Goal: Navigation & Orientation: Find specific page/section

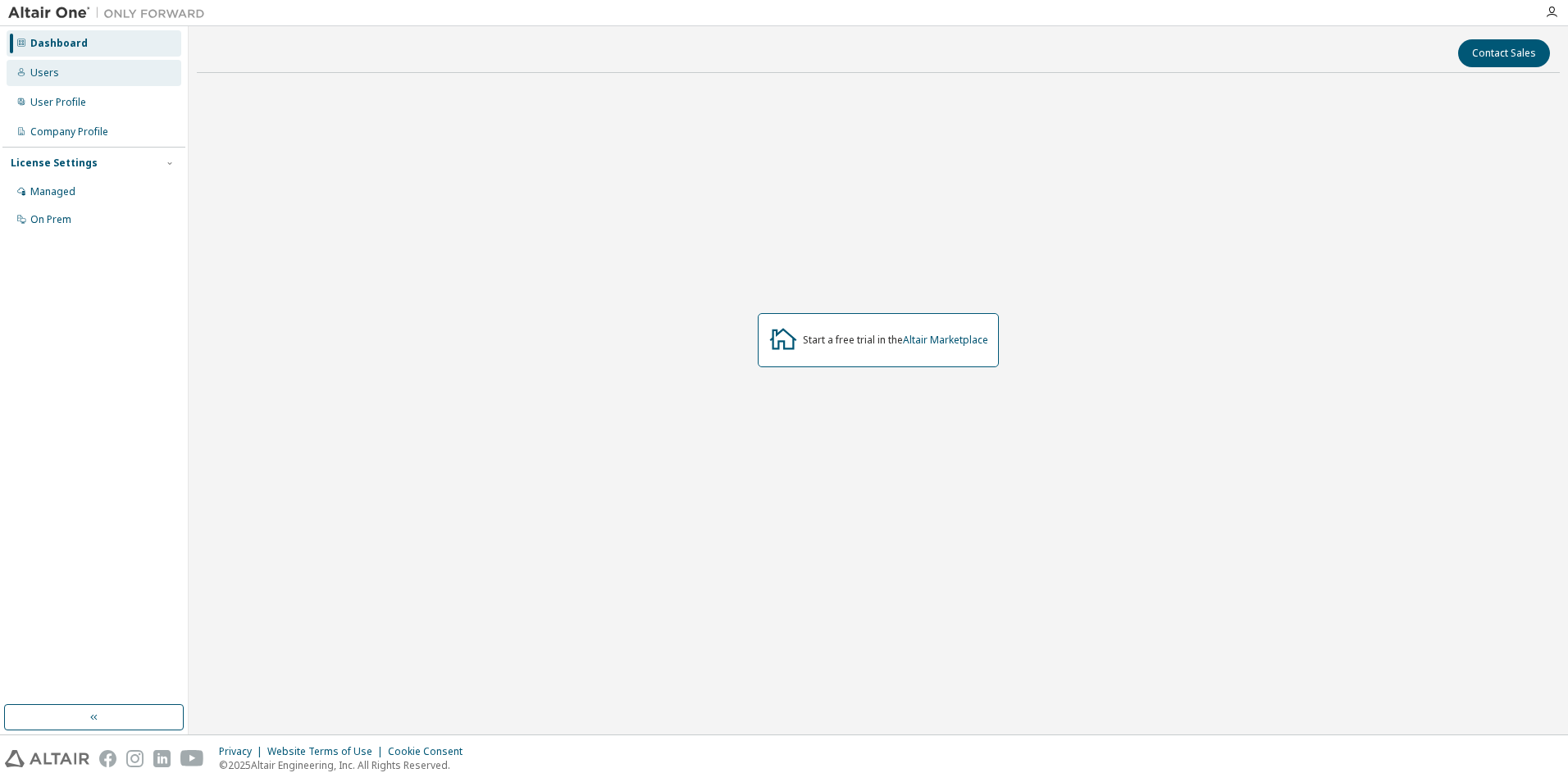
click at [108, 78] on div "Users" at bounding box center [93, 72] width 174 height 26
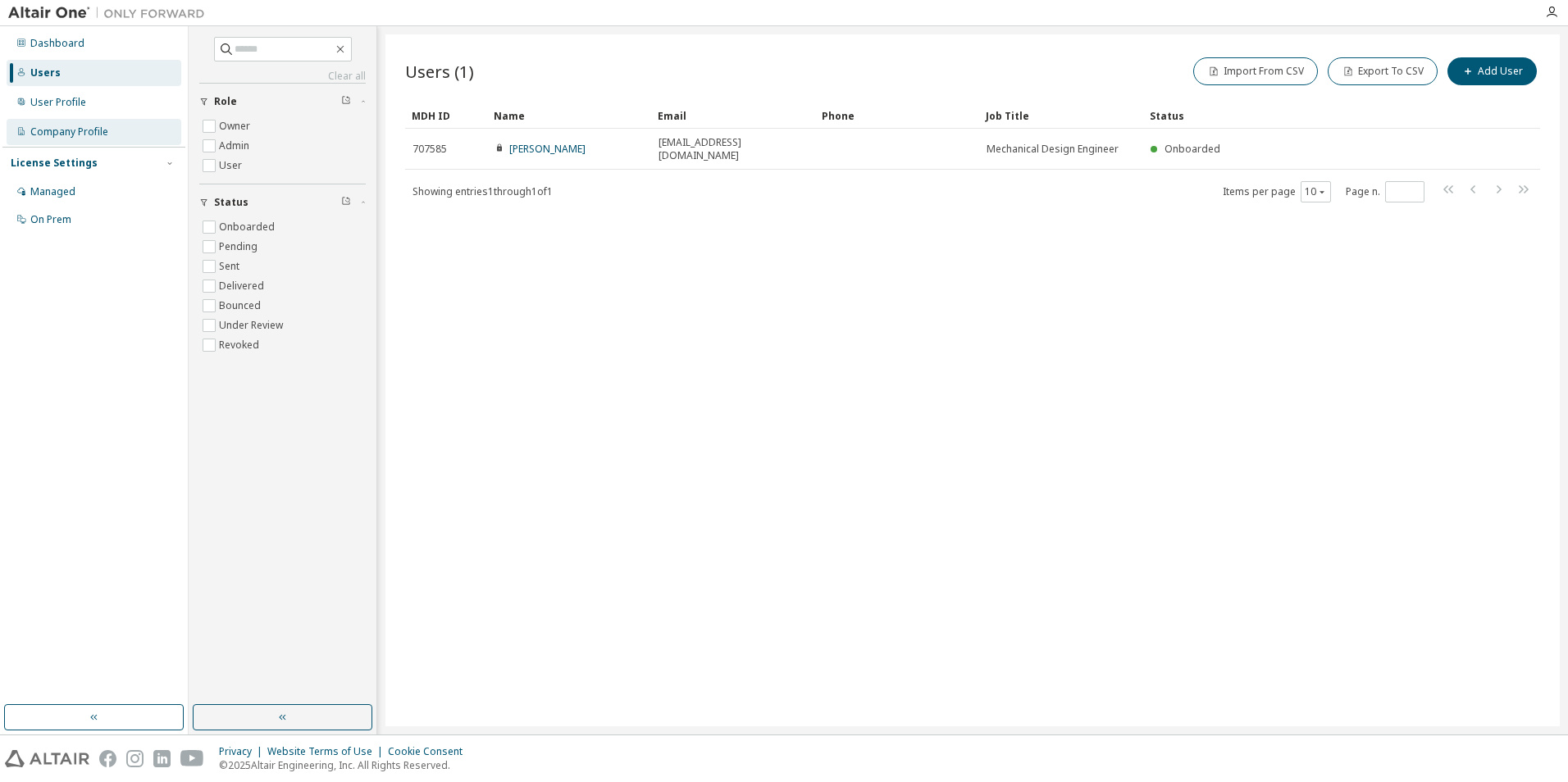
click at [131, 120] on div "Company Profile" at bounding box center [93, 131] width 174 height 26
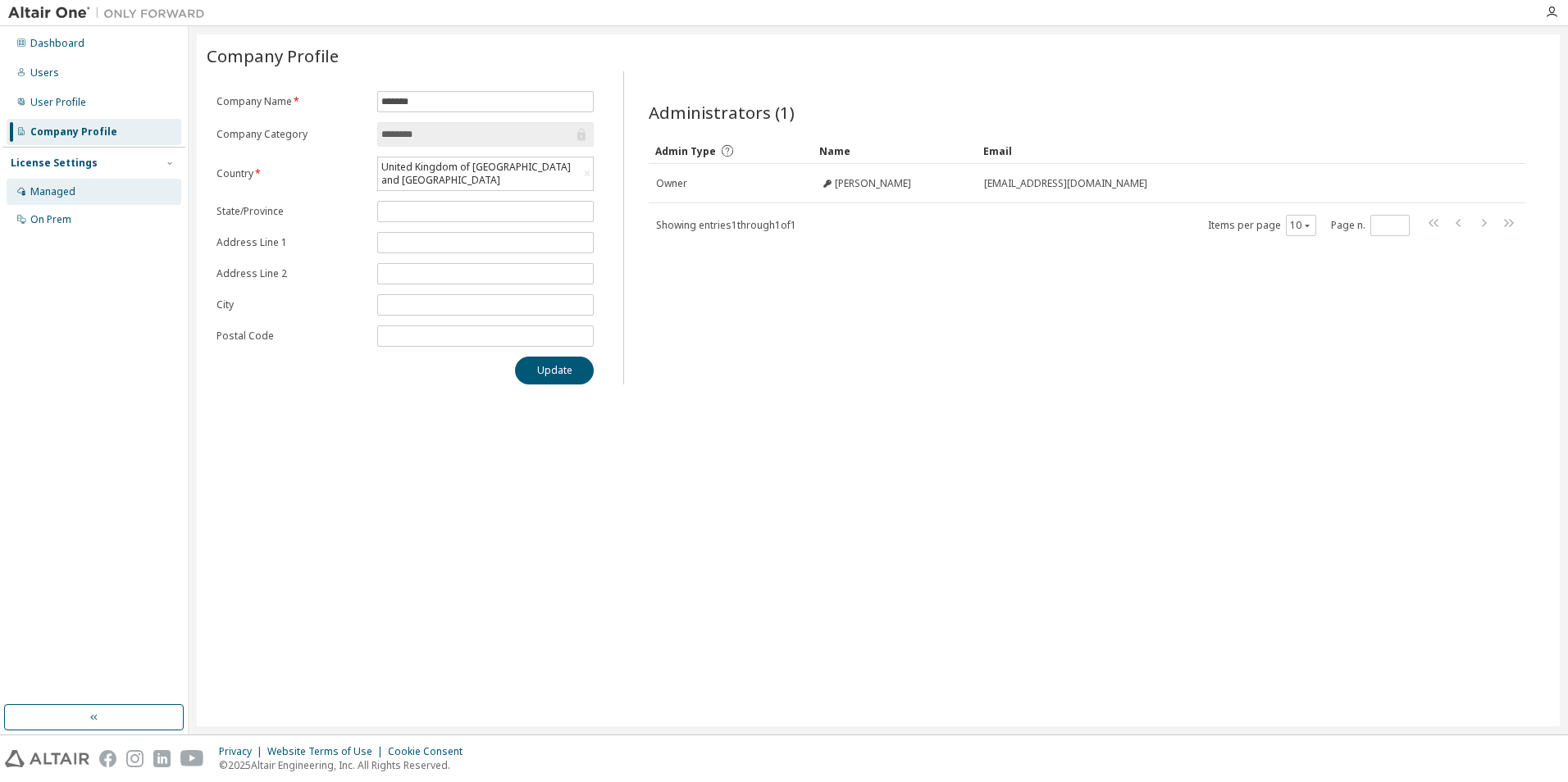
click at [116, 188] on div "Managed" at bounding box center [93, 192] width 174 height 26
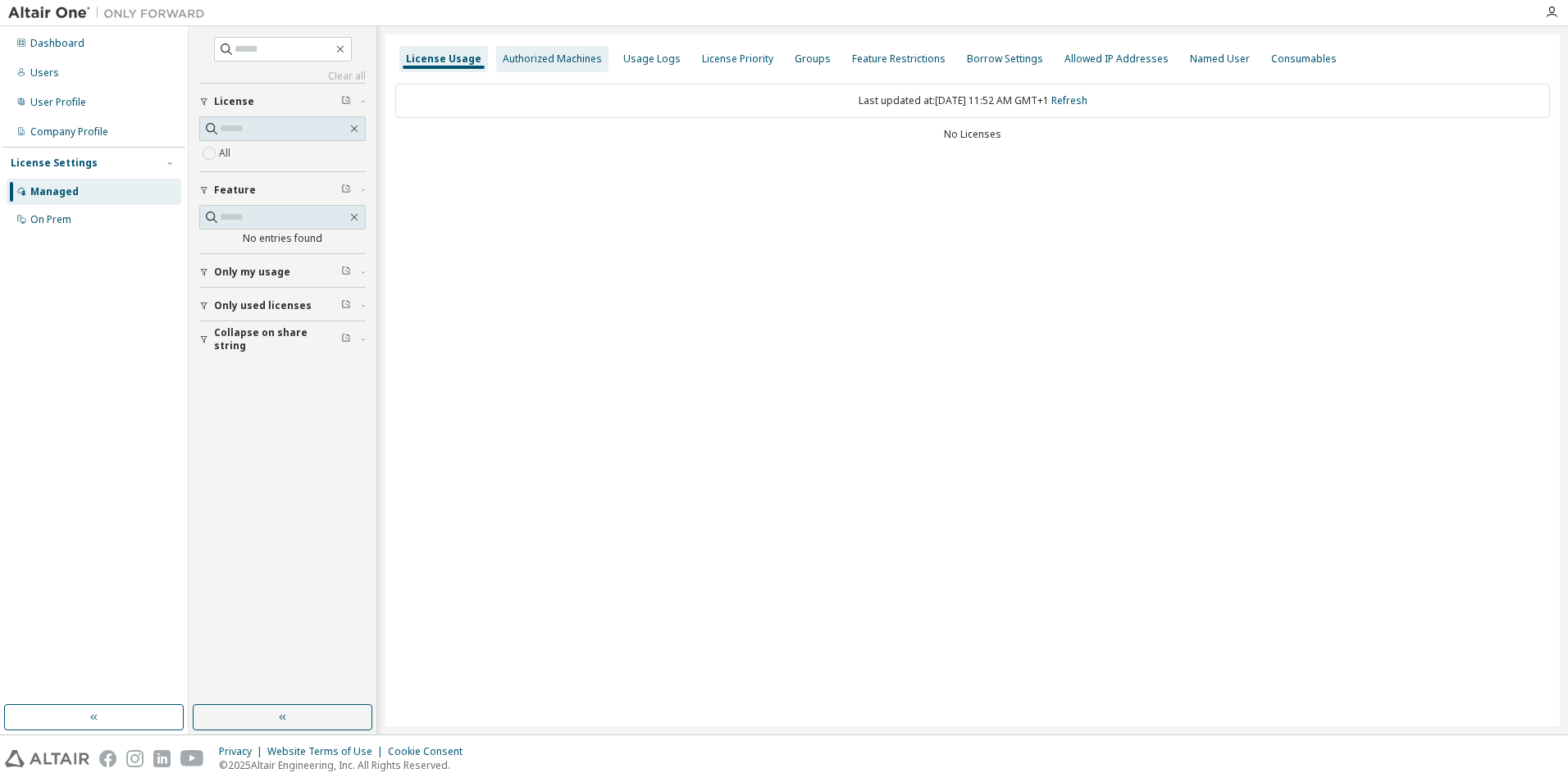
click at [552, 59] on div "Authorized Machines" at bounding box center [552, 58] width 99 height 13
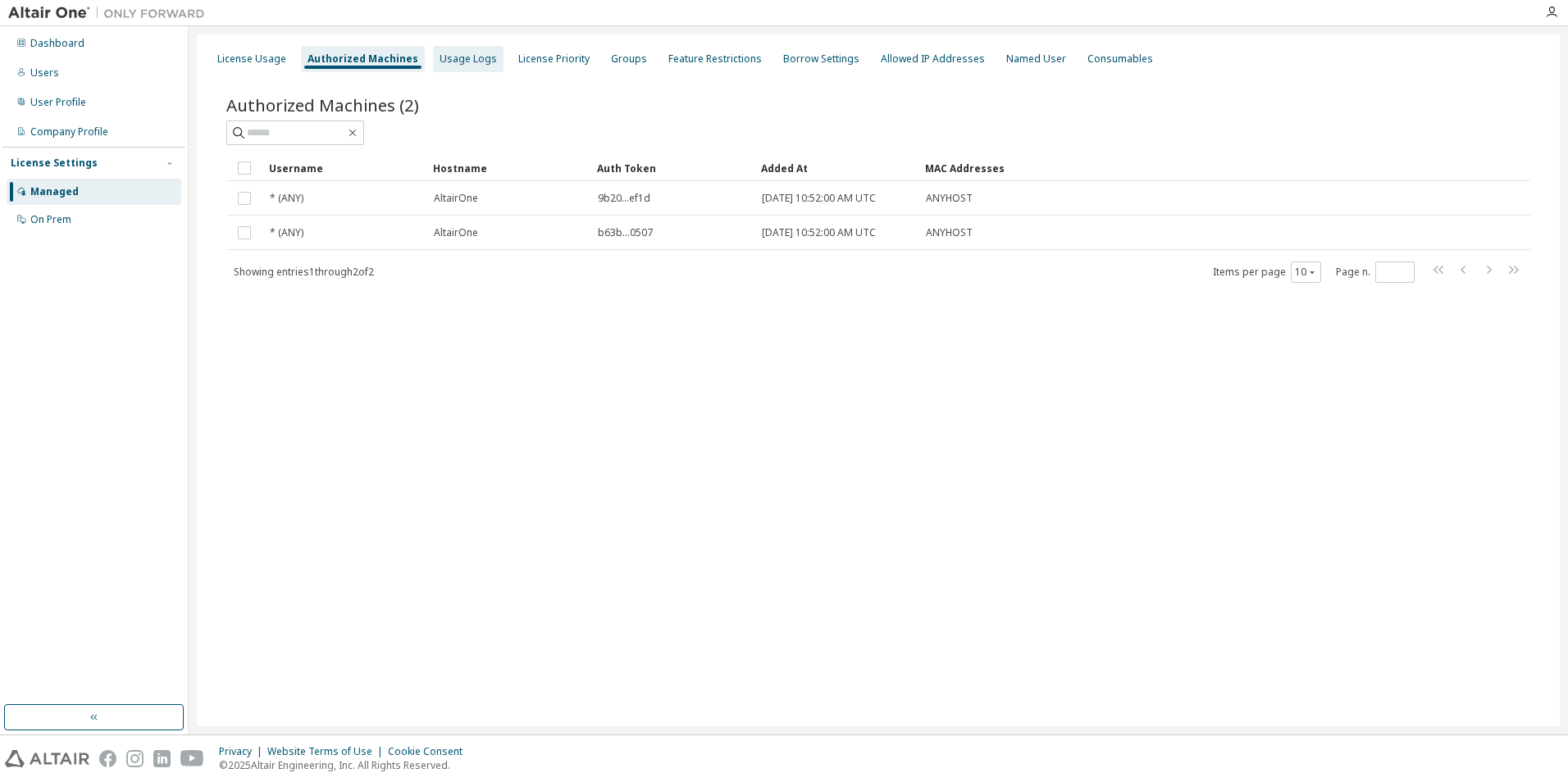
click at [455, 66] on div "Usage Logs" at bounding box center [467, 58] width 70 height 26
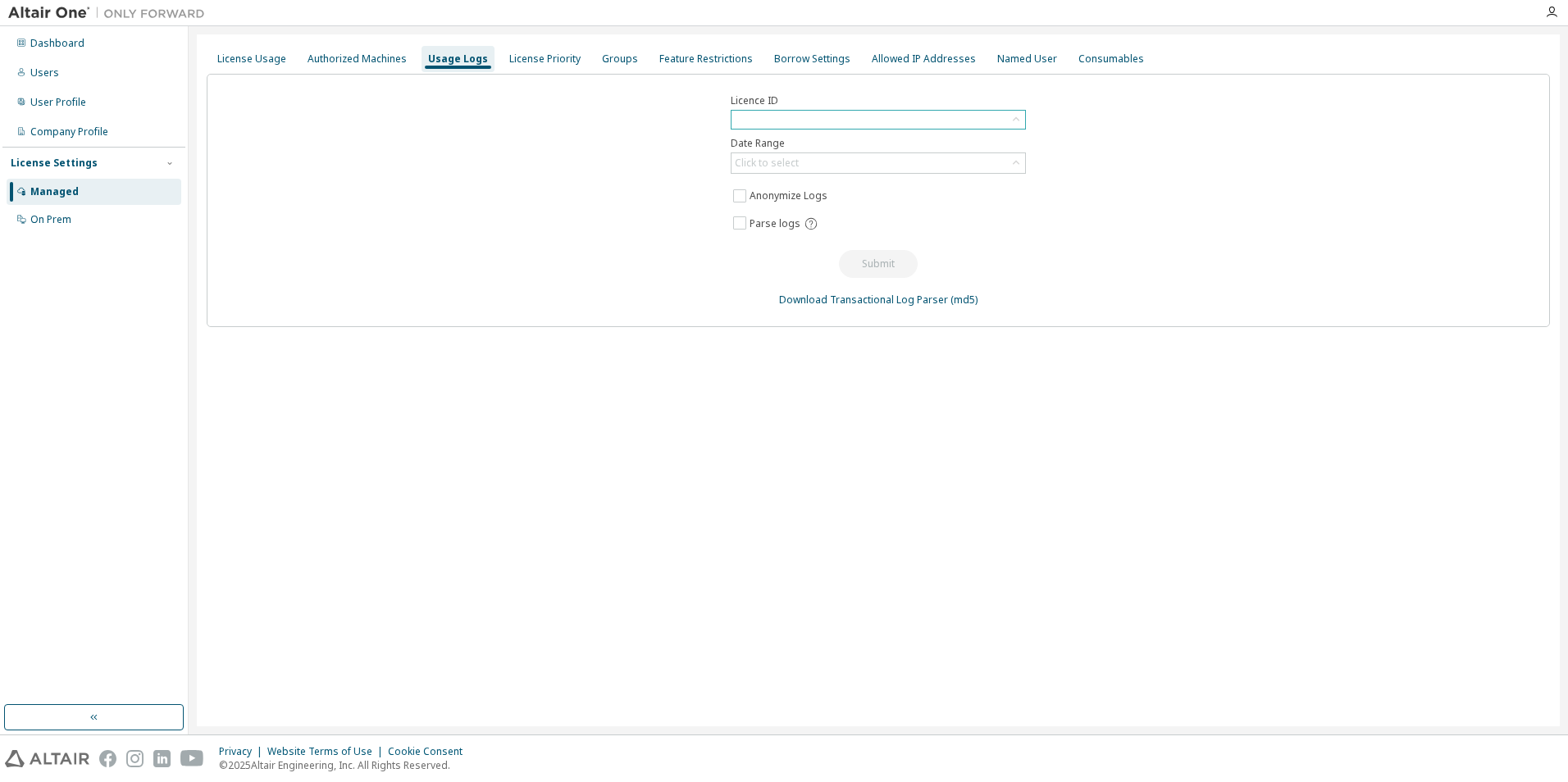
click at [864, 122] on div at bounding box center [877, 120] width 293 height 19
click at [860, 140] on input "text" at bounding box center [878, 141] width 251 height 17
click at [998, 142] on input "text" at bounding box center [878, 141] width 251 height 17
click at [1093, 140] on div "Licence ID Date Range Click to select Anonymize Logs Parse logs Submit Download…" at bounding box center [877, 201] width 1343 height 253
click at [1005, 164] on div "Click to select" at bounding box center [877, 163] width 293 height 19
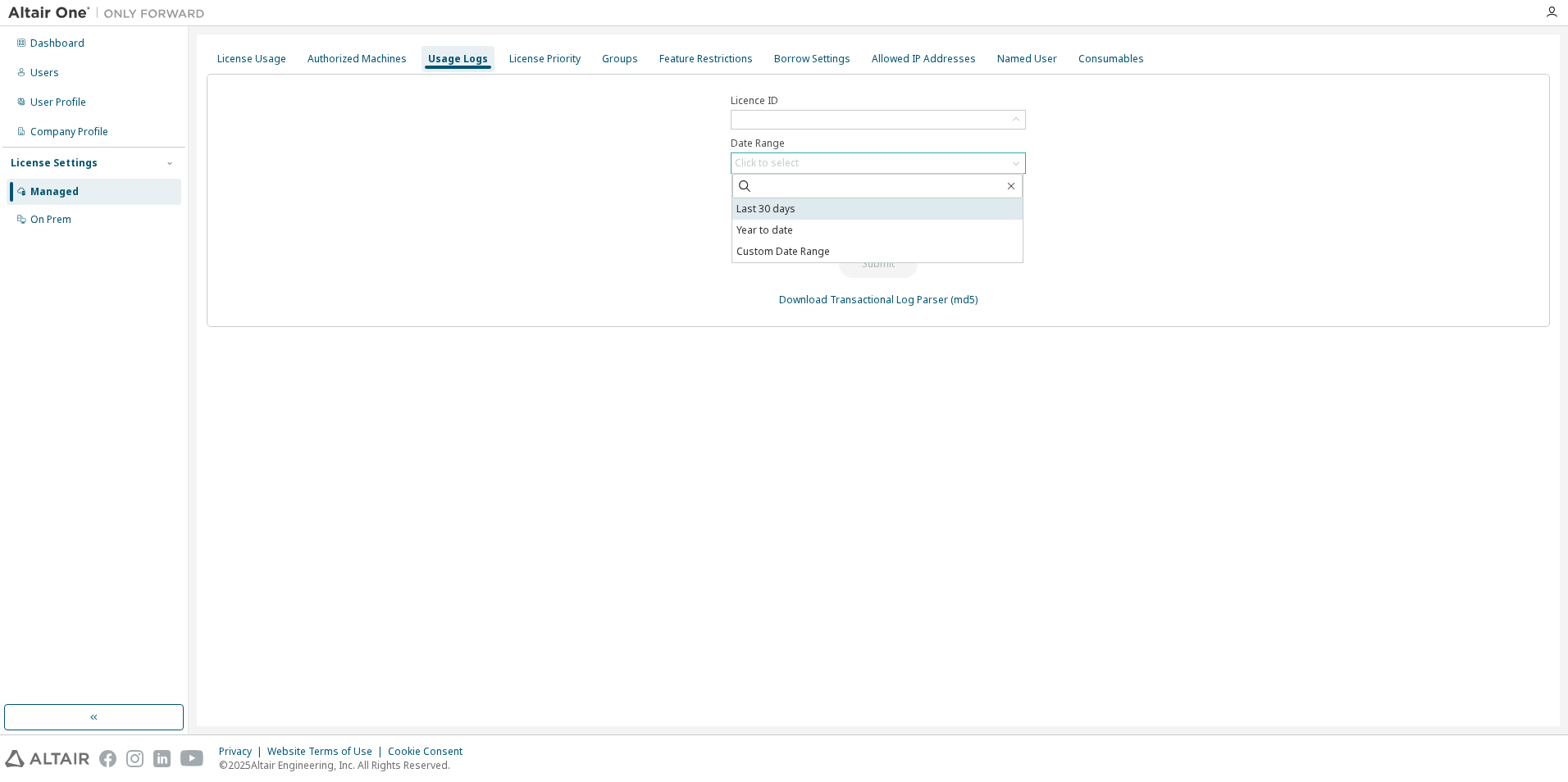
click at [993, 200] on li "Last 30 days" at bounding box center [877, 209] width 290 height 21
click at [989, 117] on div at bounding box center [877, 120] width 293 height 19
click at [989, 118] on div at bounding box center [877, 120] width 293 height 19
click at [537, 65] on div "License Priority" at bounding box center [544, 58] width 71 height 13
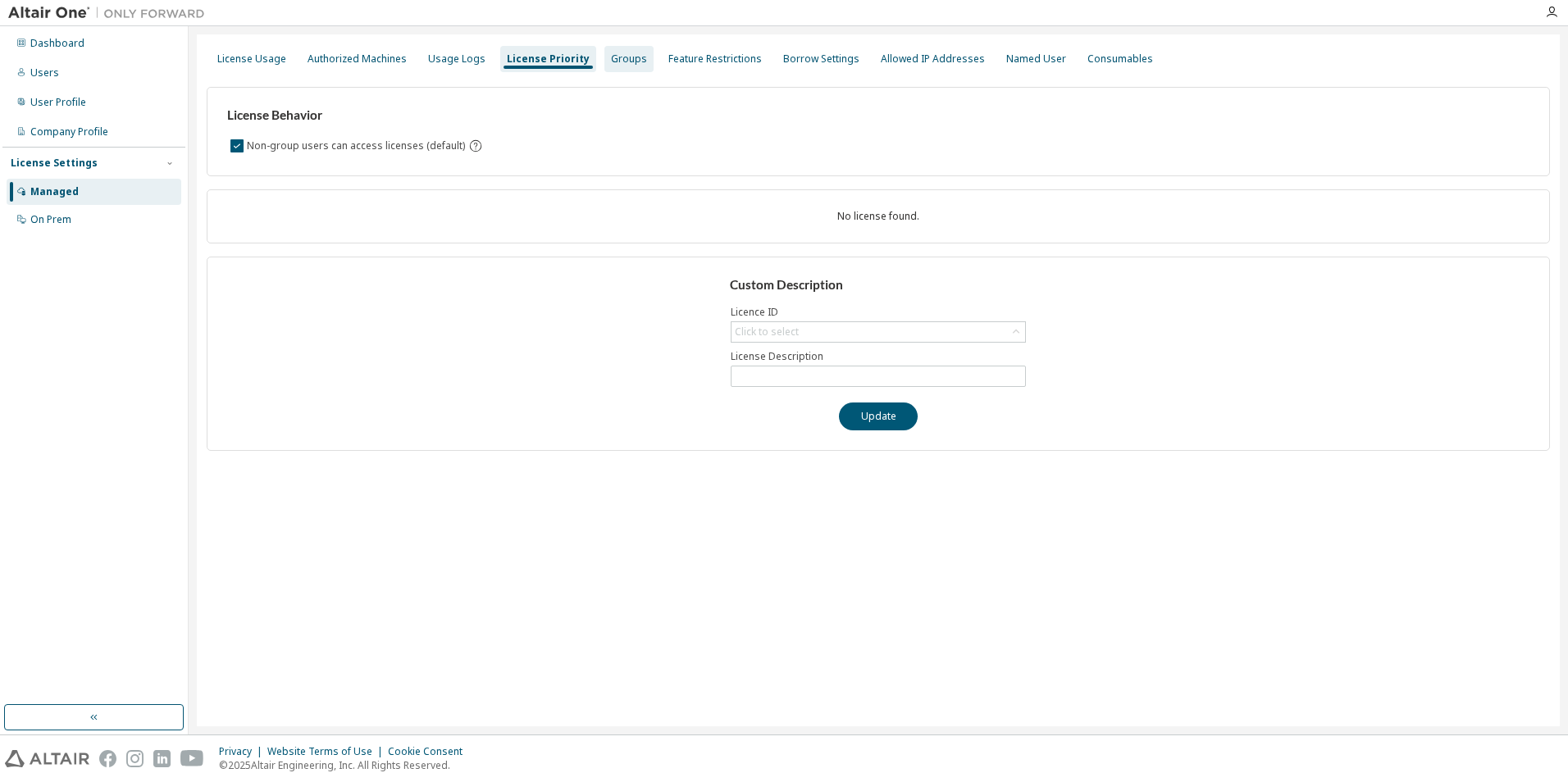
click at [611, 63] on div "Groups" at bounding box center [628, 58] width 36 height 13
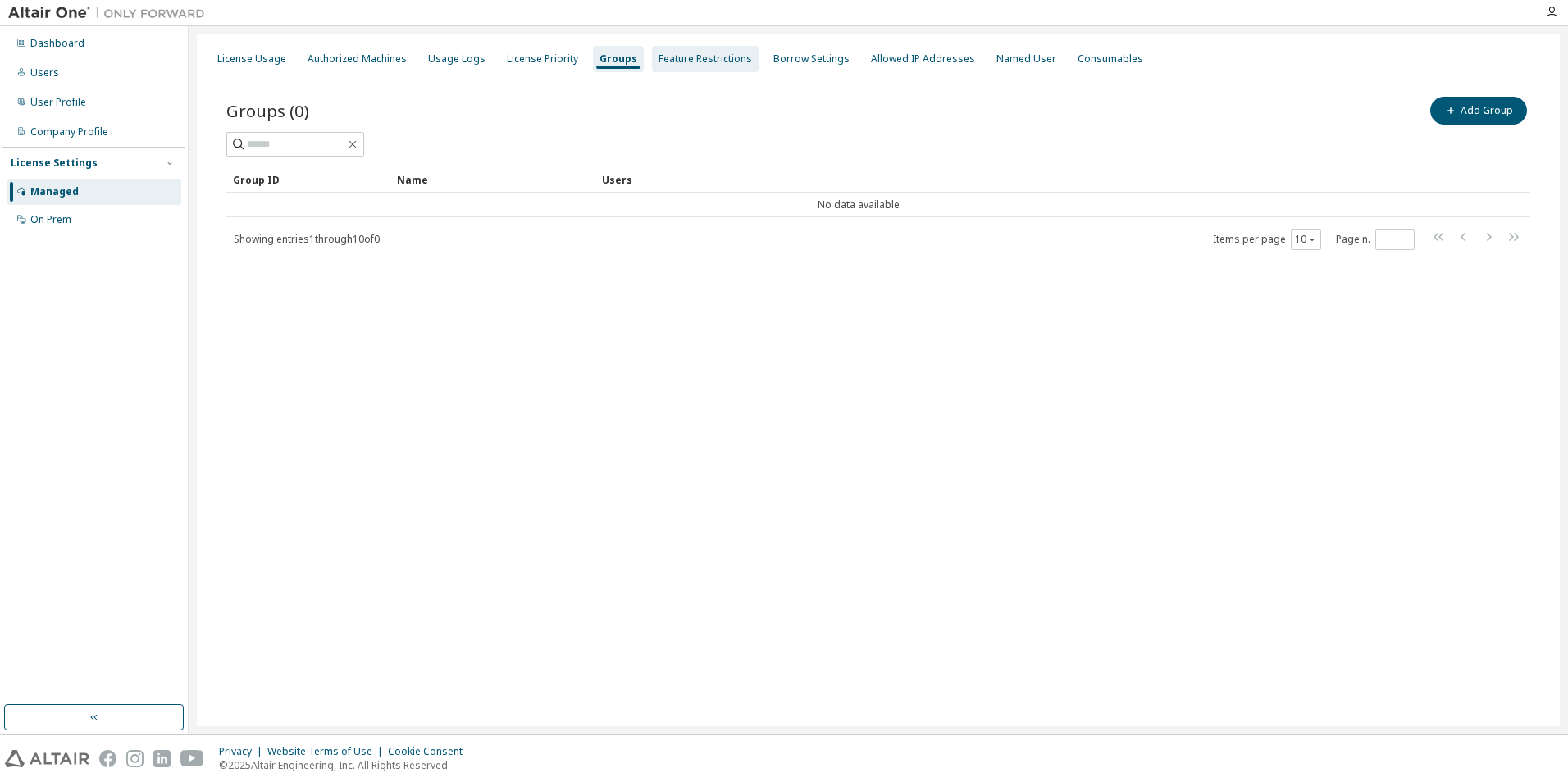
click at [684, 67] on div "Feature Restrictions" at bounding box center [704, 58] width 106 height 26
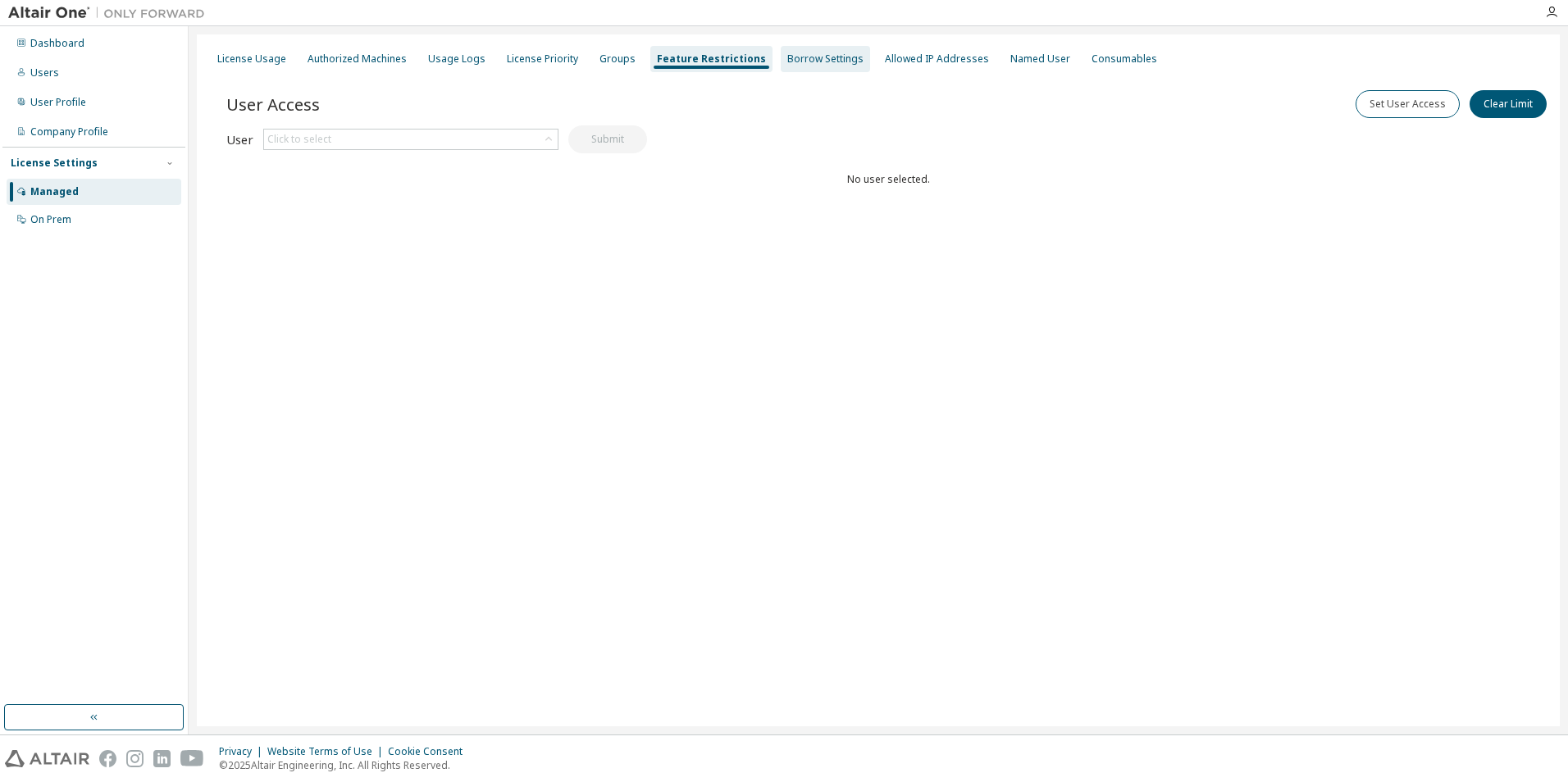
click at [806, 67] on div "Borrow Settings" at bounding box center [825, 58] width 90 height 26
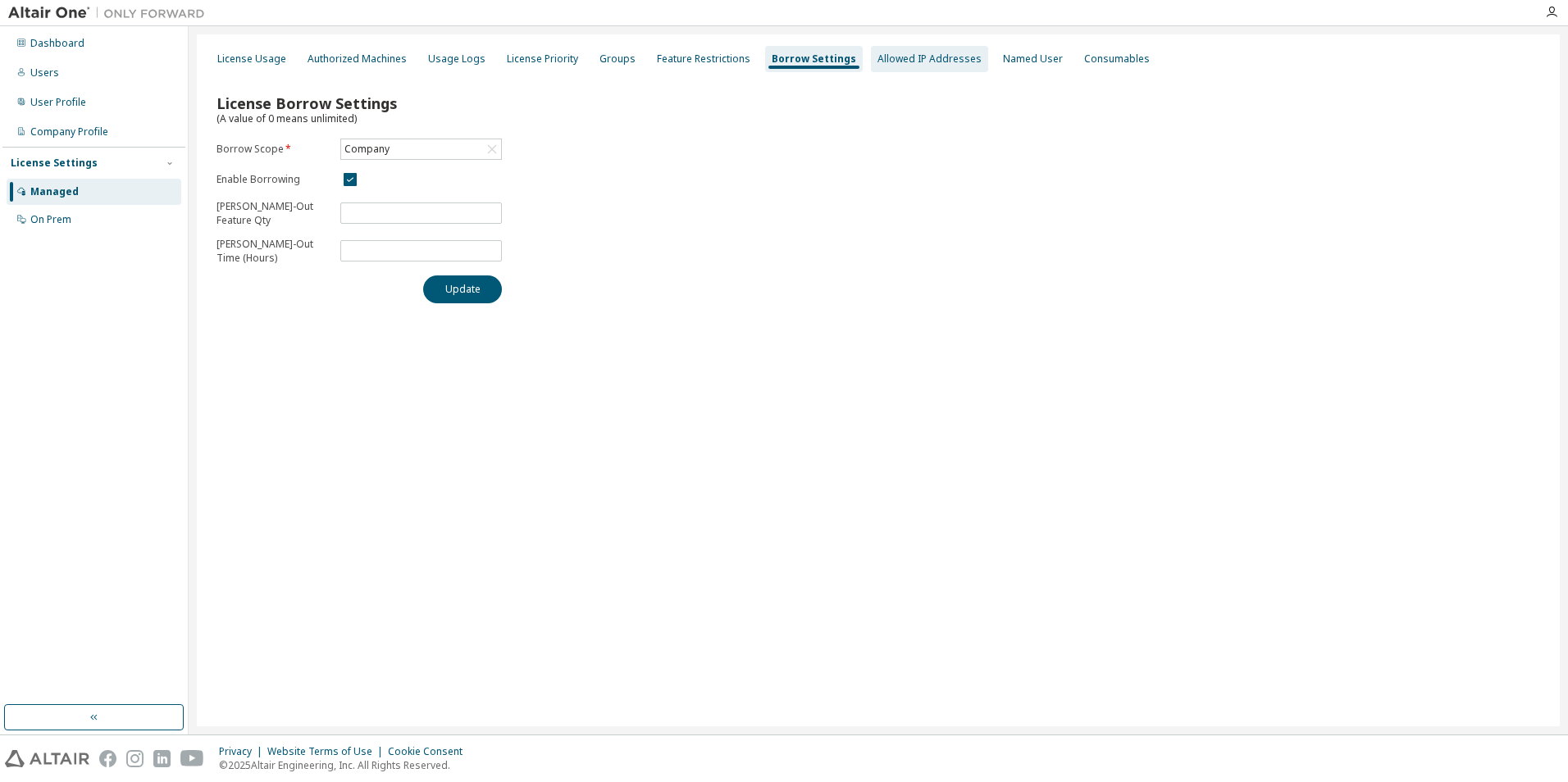
click at [924, 65] on div "Allowed IP Addresses" at bounding box center [929, 58] width 117 height 26
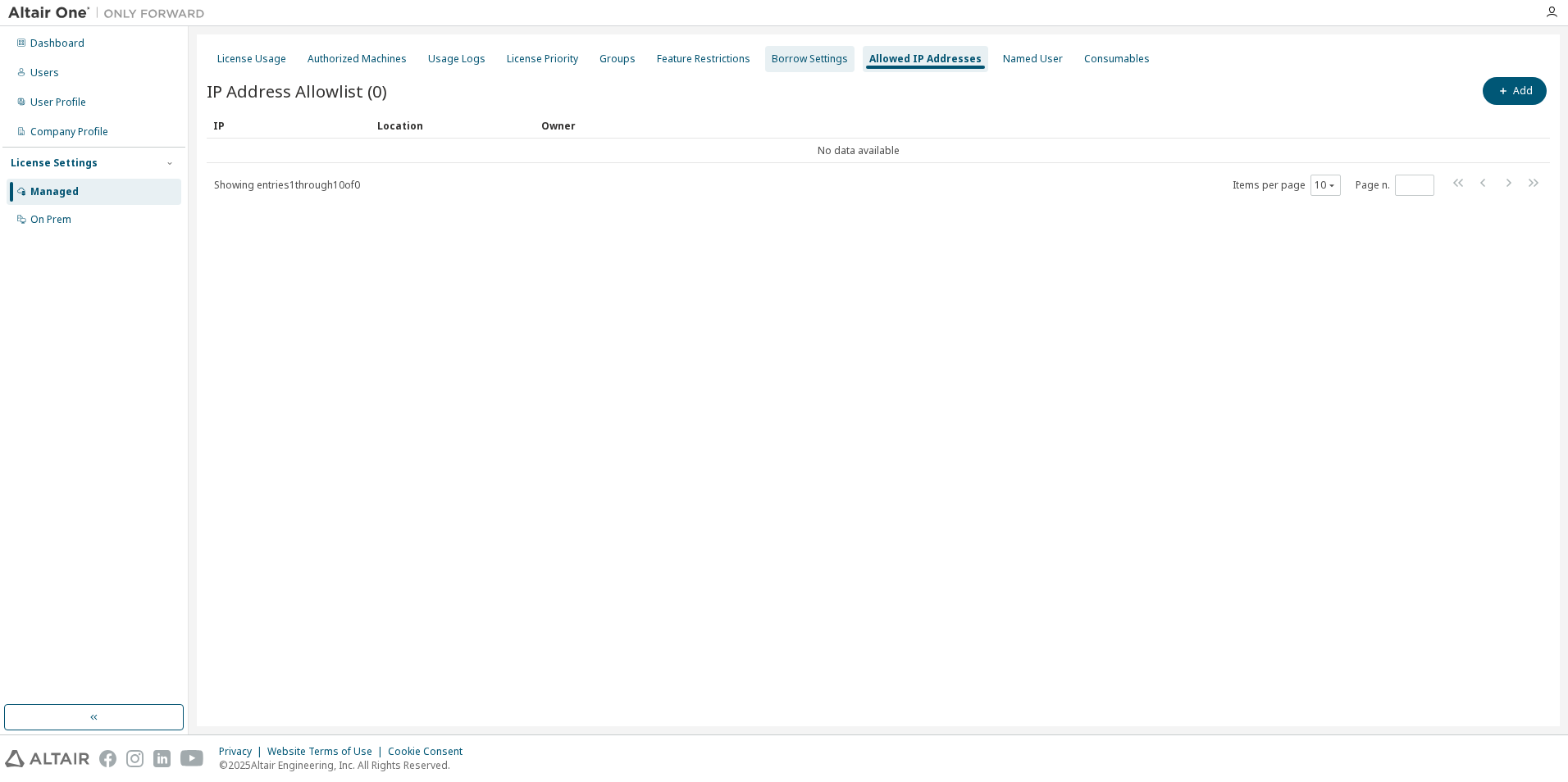
click at [792, 64] on div "Borrow Settings" at bounding box center [809, 58] width 76 height 13
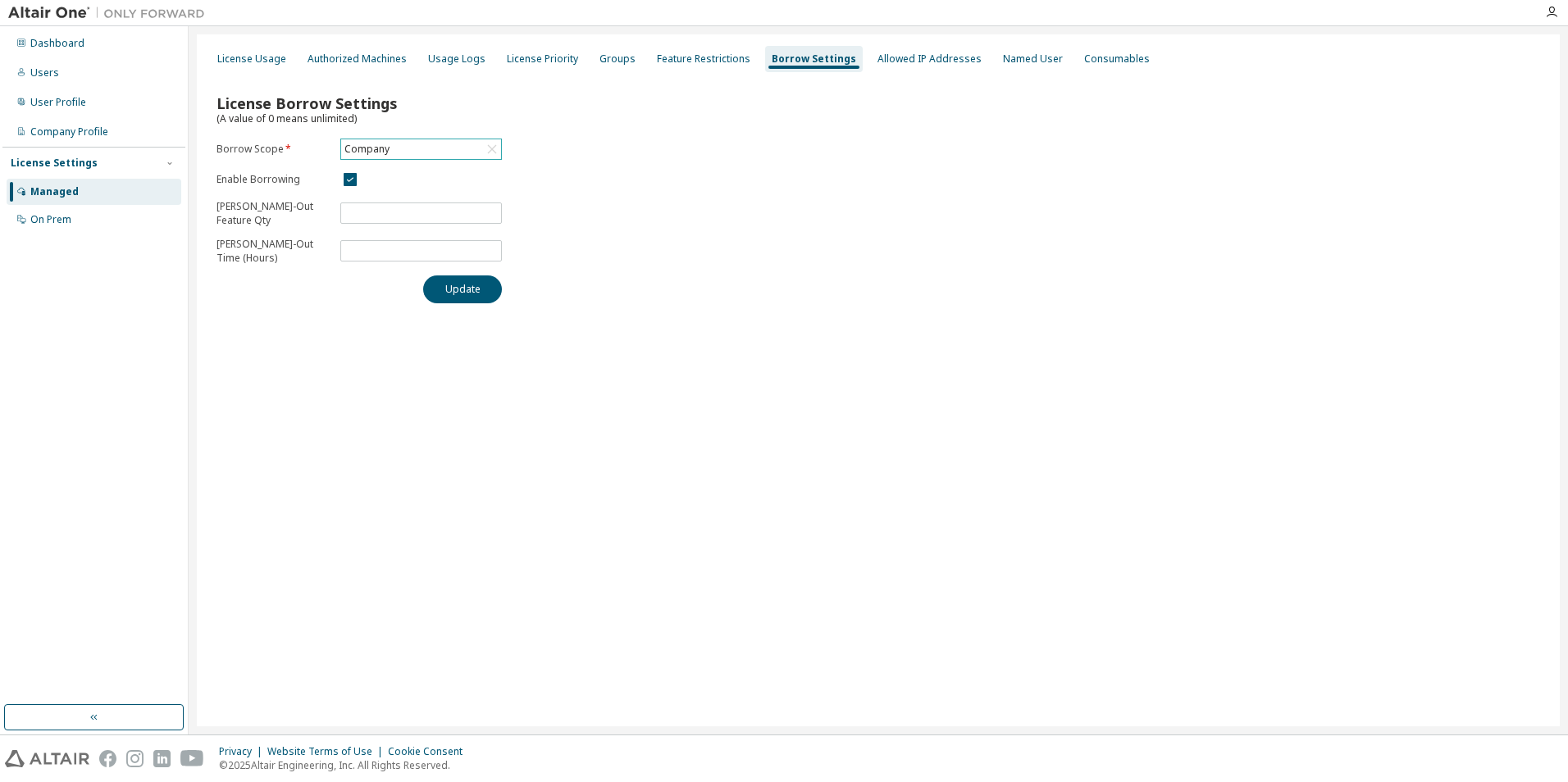
click at [451, 155] on div "Company" at bounding box center [421, 149] width 160 height 19
click at [1003, 61] on div "Named User" at bounding box center [1032, 58] width 59 height 13
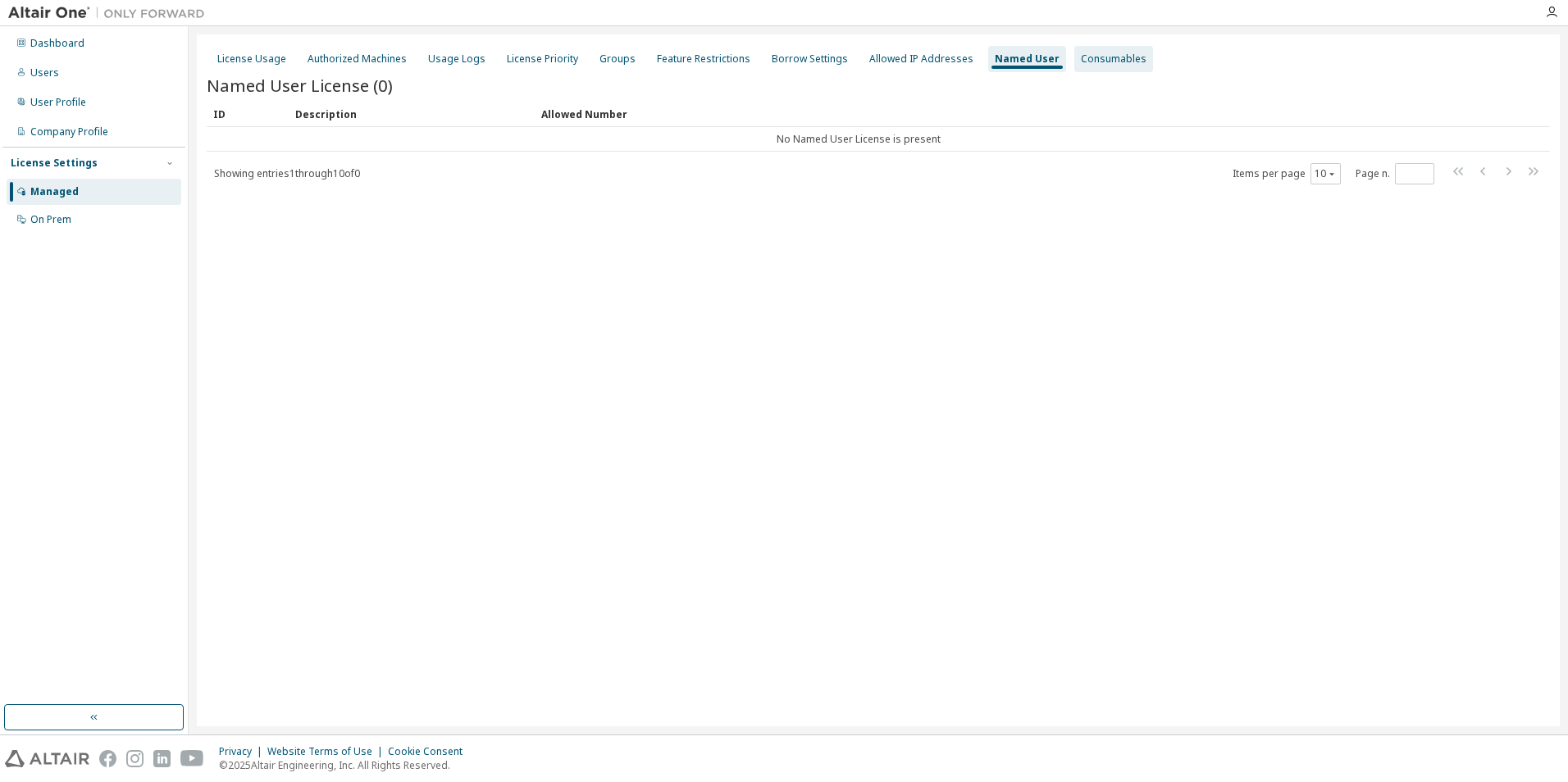
click at [1081, 61] on div "Consumables" at bounding box center [1113, 58] width 65 height 13
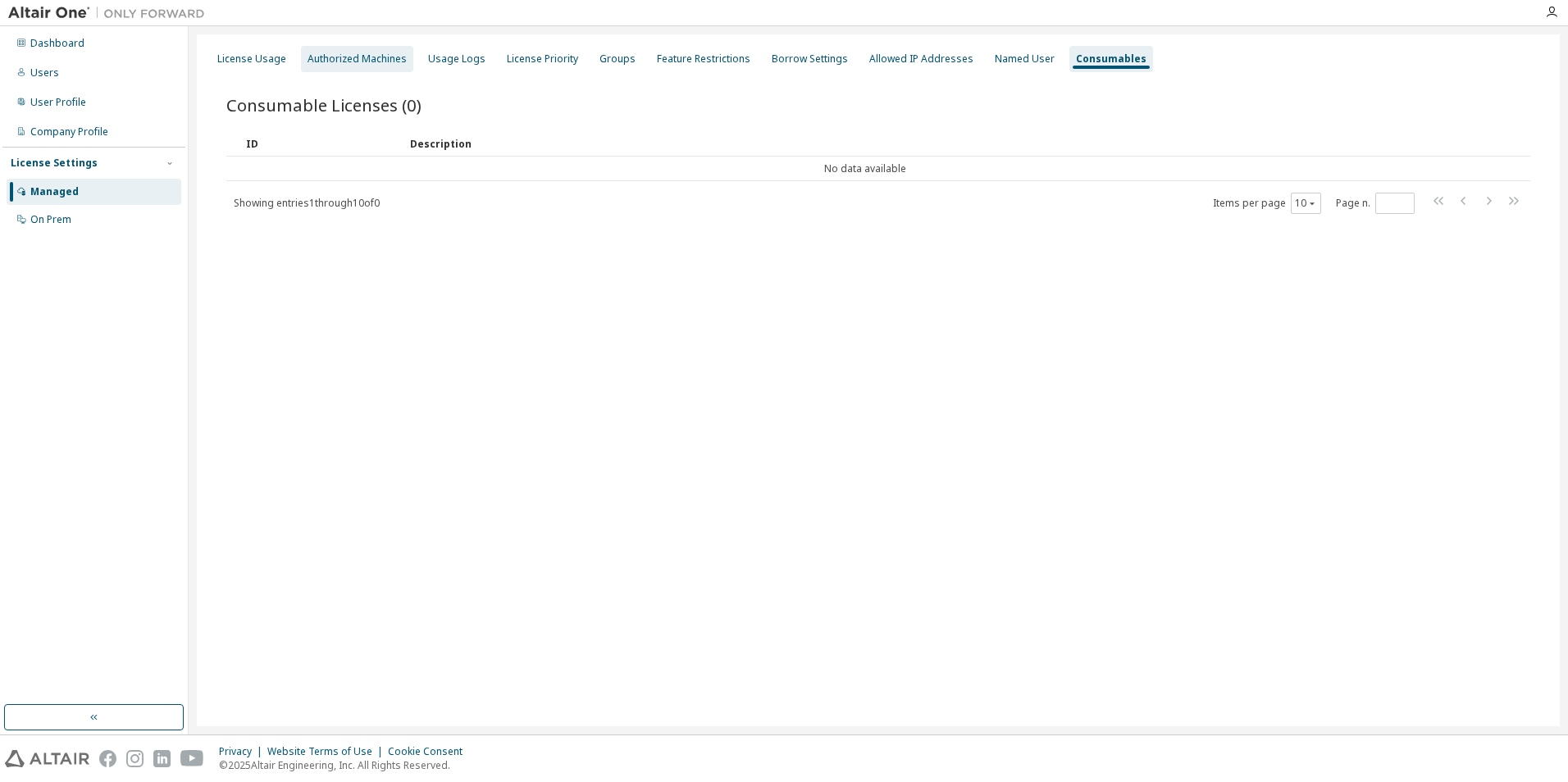
click at [369, 59] on div "Authorized Machines" at bounding box center [357, 58] width 99 height 13
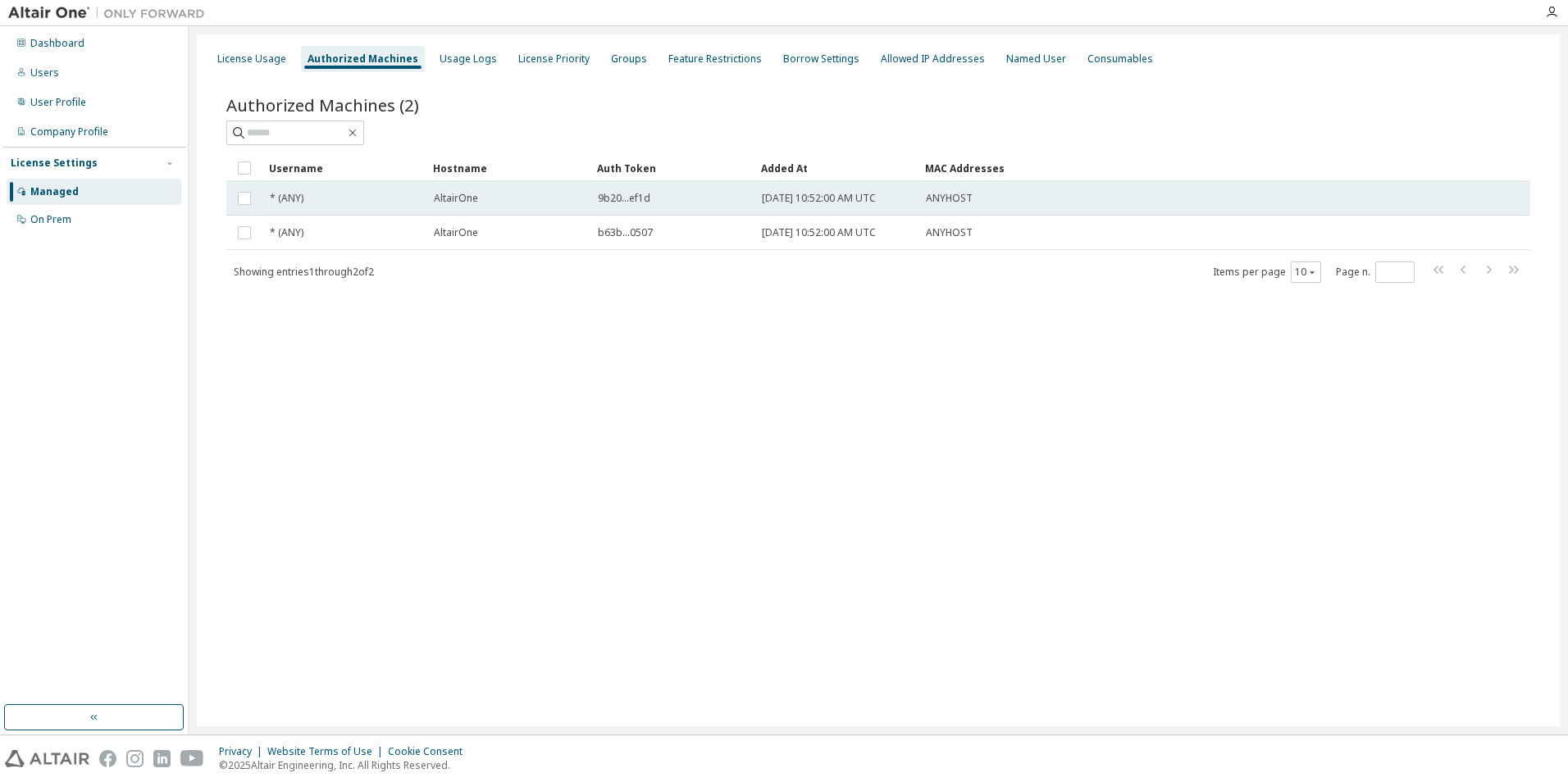
click at [462, 202] on span "AltairOne" at bounding box center [455, 198] width 44 height 13
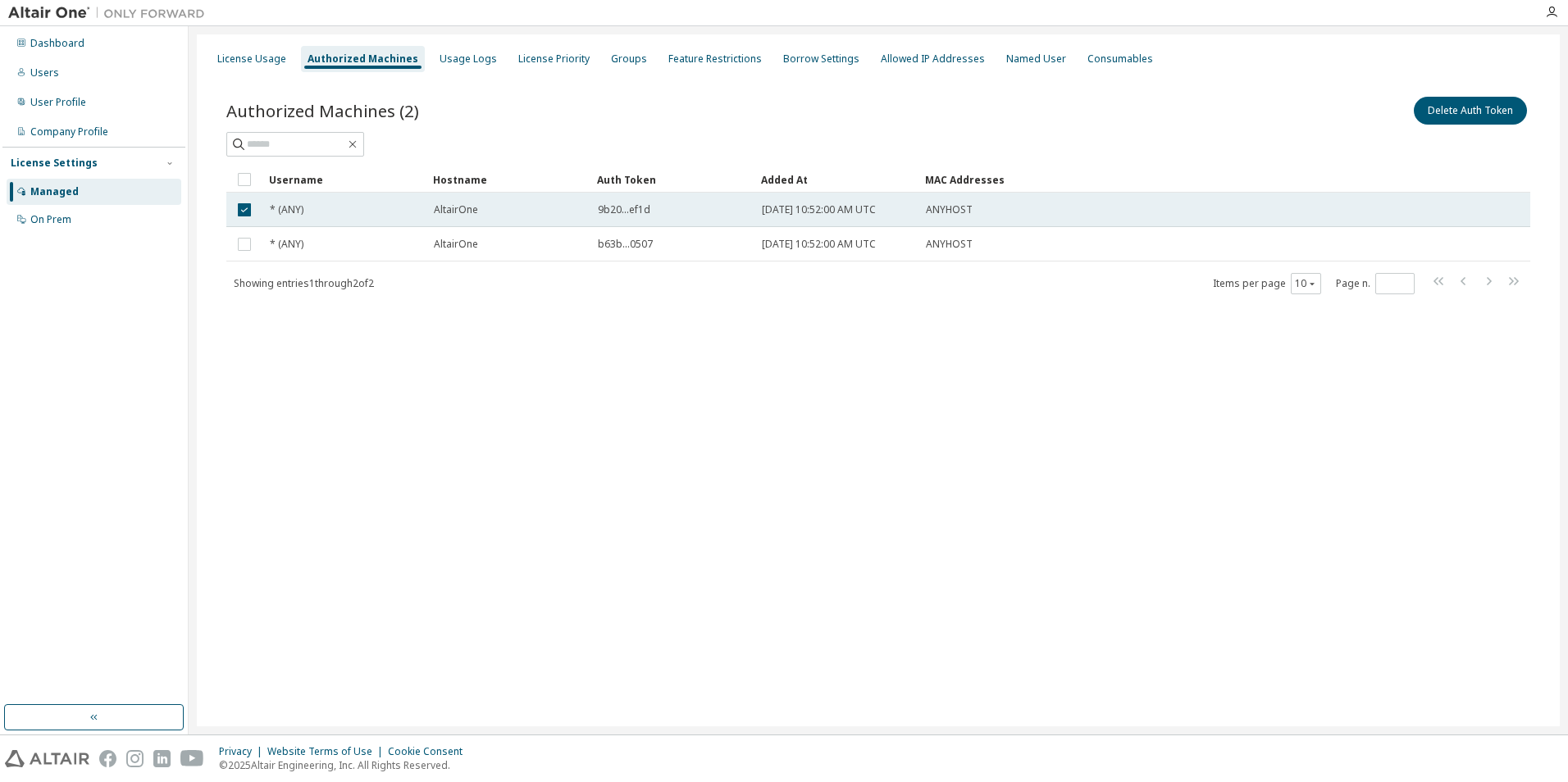
click at [462, 204] on span "AltairOne" at bounding box center [455, 209] width 44 height 13
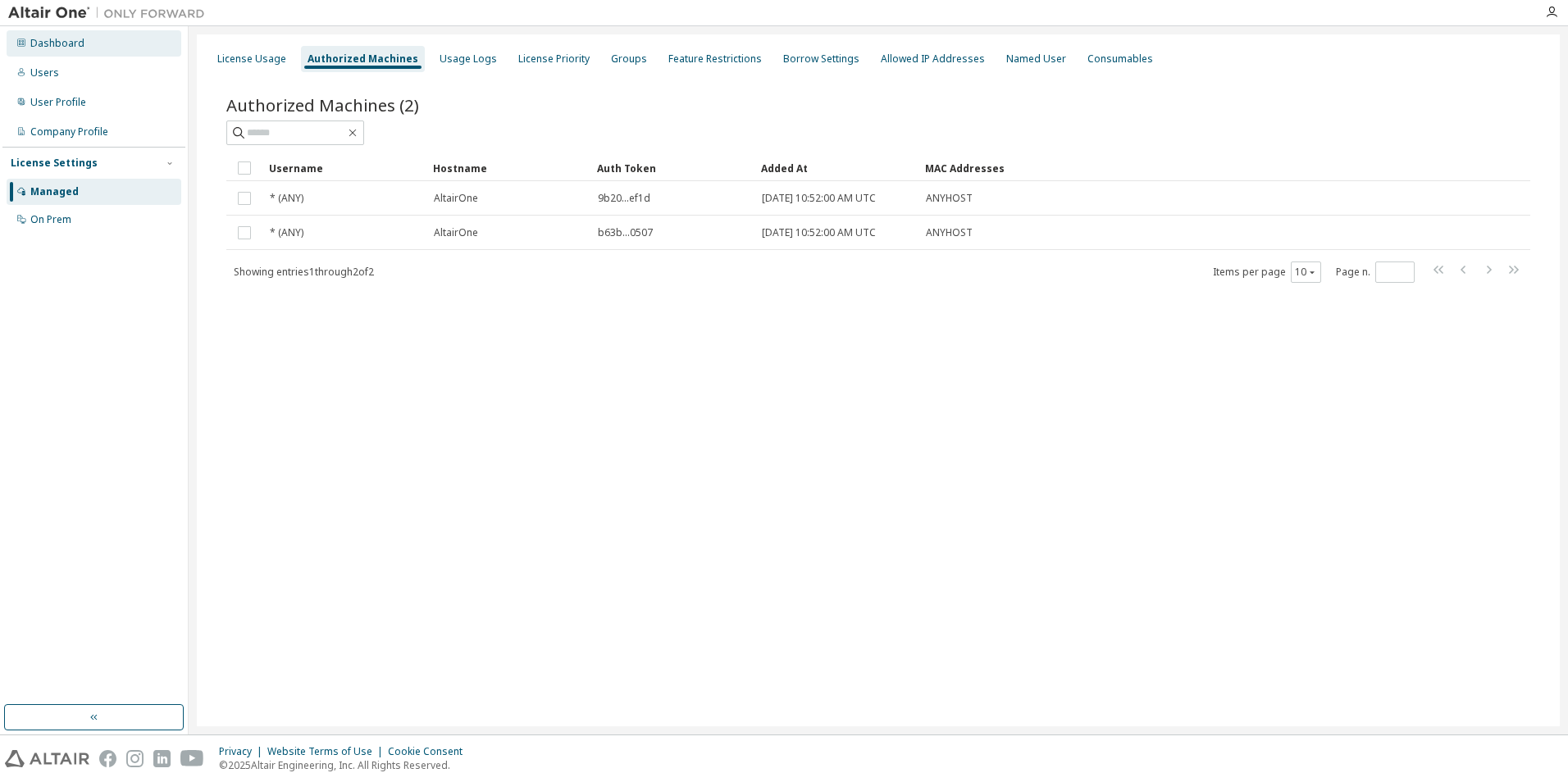
click at [101, 46] on div "Dashboard" at bounding box center [93, 43] width 174 height 26
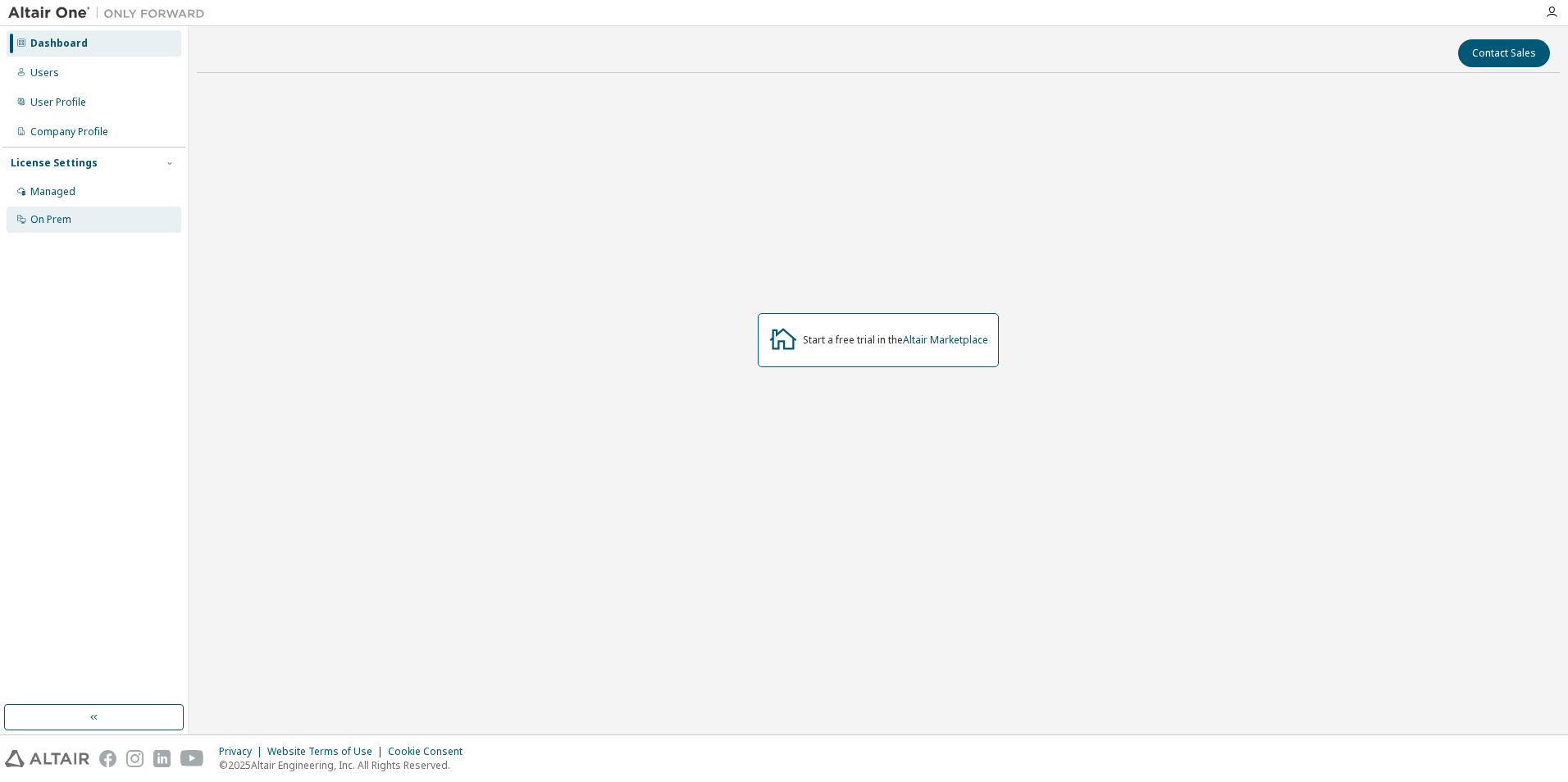
click at [65, 219] on div "On Prem" at bounding box center [51, 219] width 41 height 13
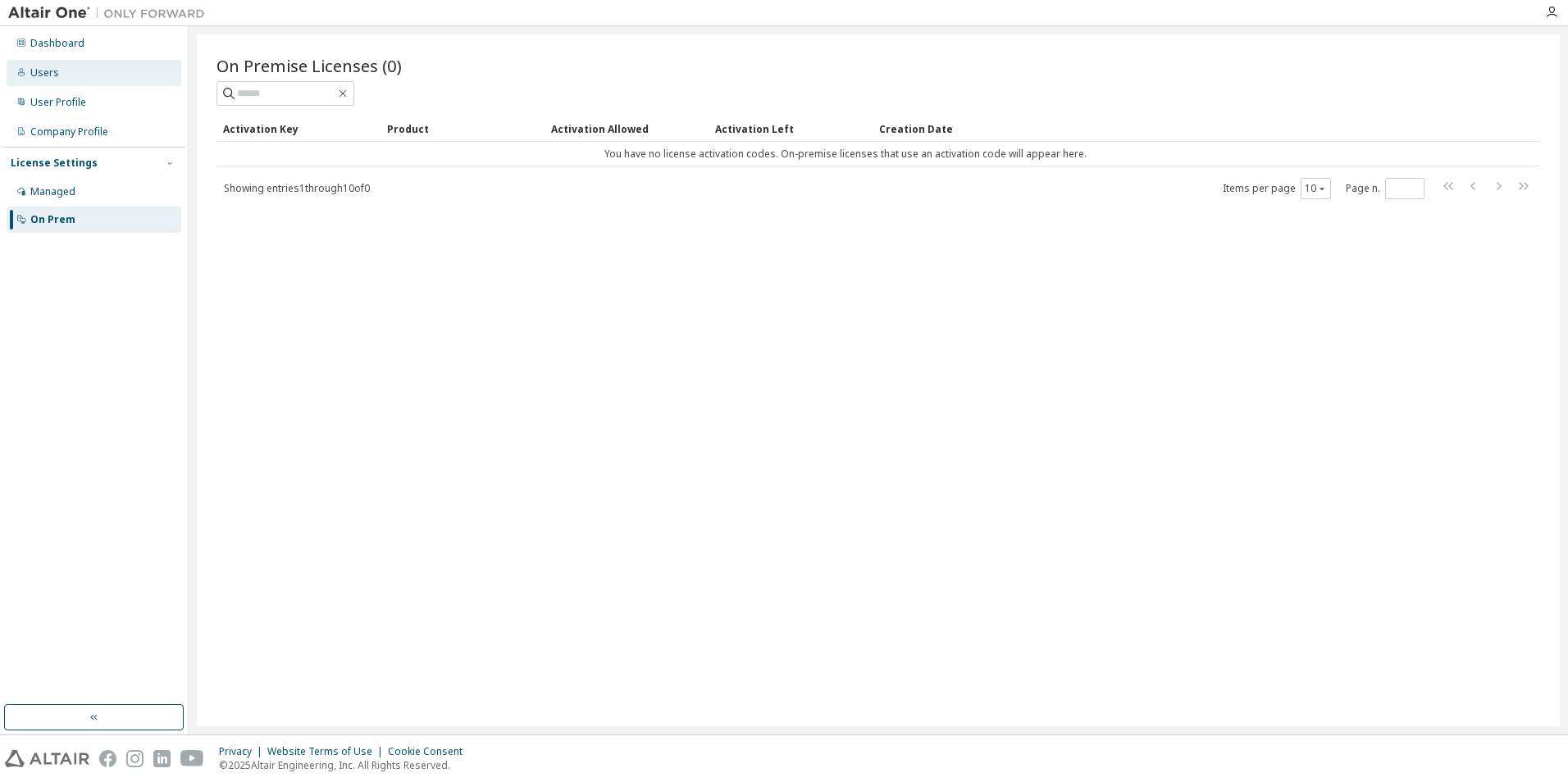
click at [90, 78] on div "Users" at bounding box center [93, 72] width 174 height 26
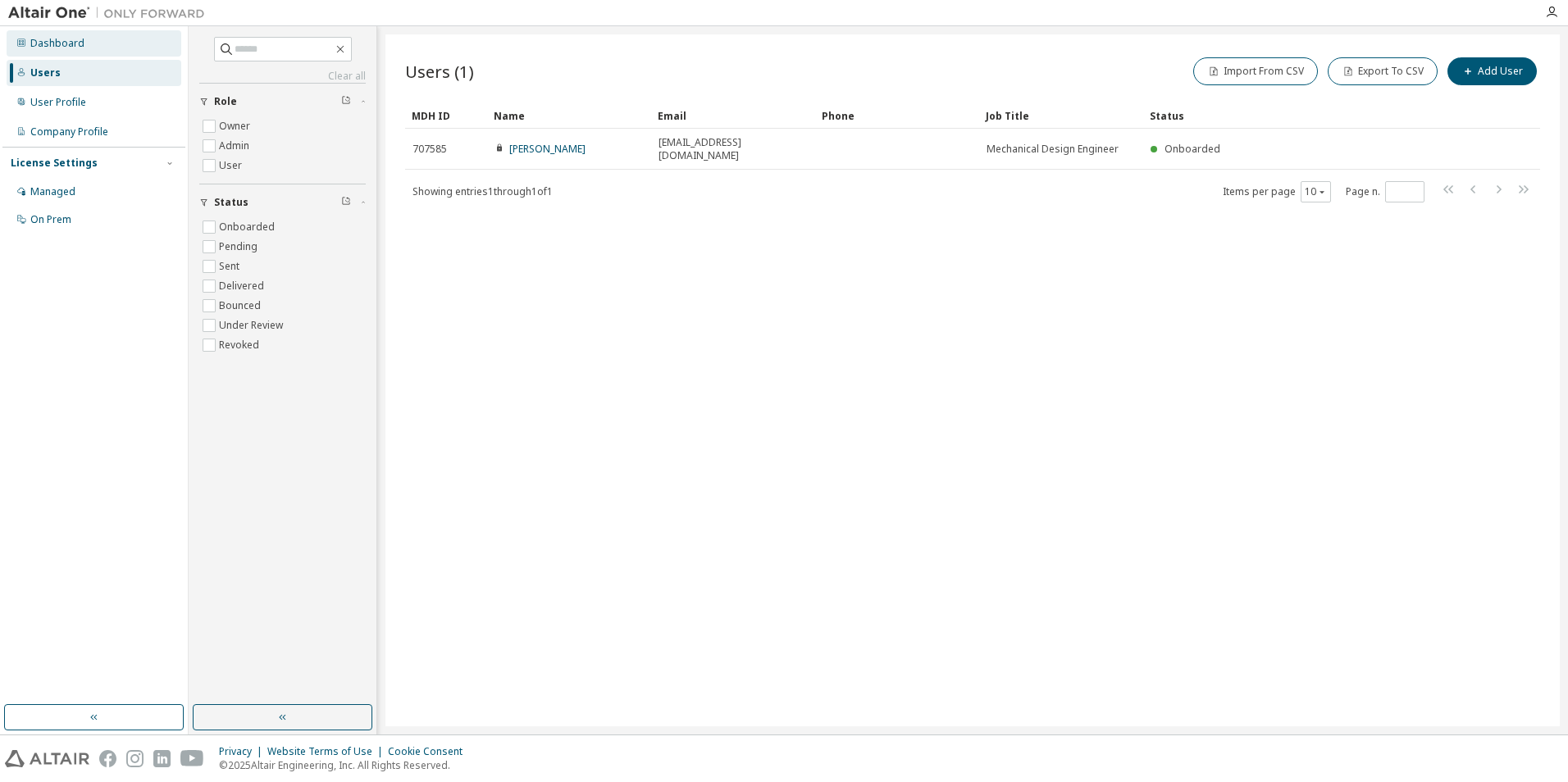
click at [93, 48] on div "Dashboard" at bounding box center [93, 43] width 174 height 26
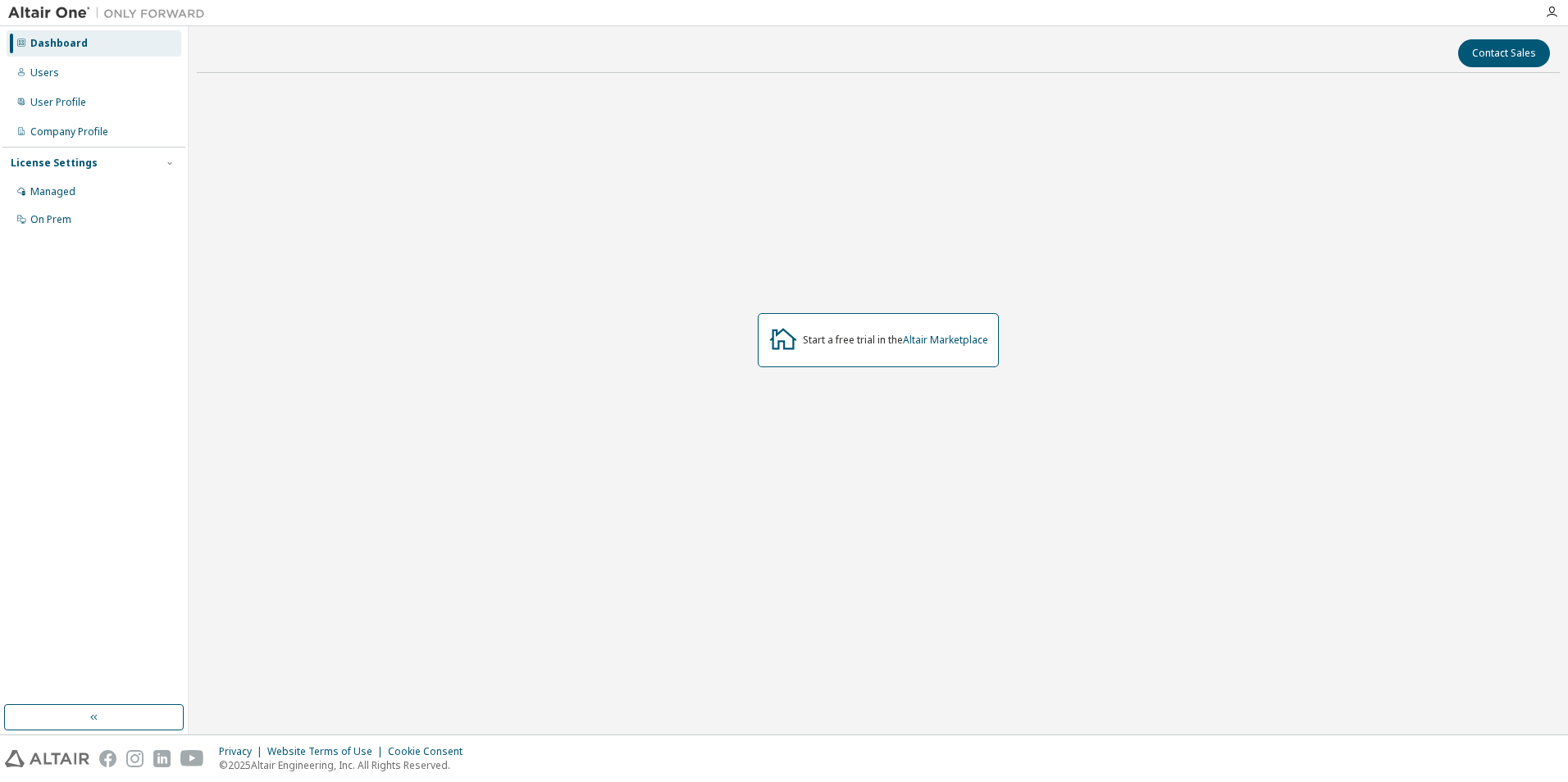
click at [51, 753] on img at bounding box center [47, 759] width 85 height 18
